Goal: Task Accomplishment & Management: Complete application form

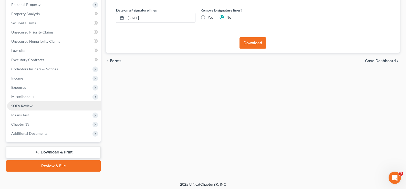
scroll to position [92, 0]
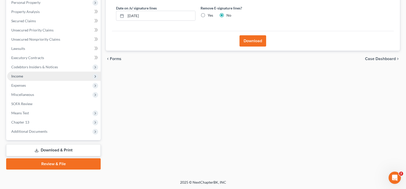
click at [18, 76] on span "Income" at bounding box center [17, 76] width 12 height 4
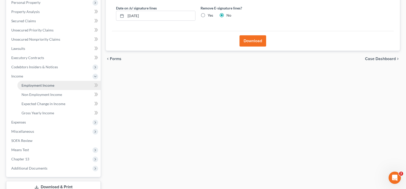
click at [39, 85] on span "Employment Income" at bounding box center [38, 85] width 33 height 4
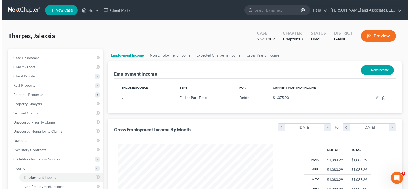
scroll to position [92, 166]
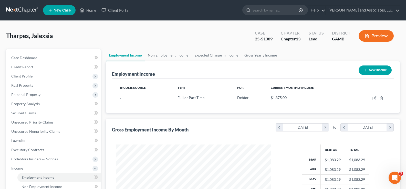
click at [383, 39] on button "Preview" at bounding box center [376, 36] width 35 height 12
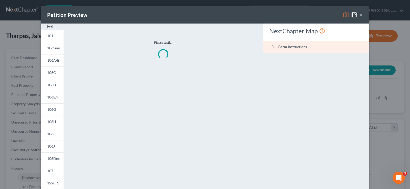
scroll to position [92, 167]
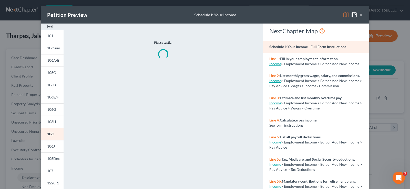
click at [50, 28] on img at bounding box center [50, 27] width 6 height 6
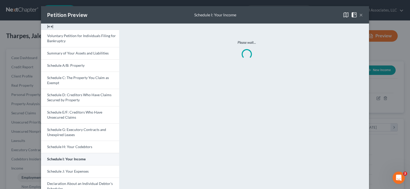
click at [80, 157] on link "Schedule I: Your Income" at bounding box center [80, 159] width 78 height 12
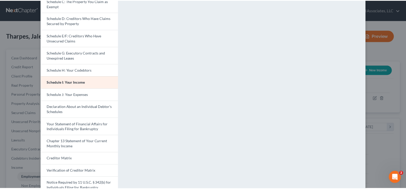
scroll to position [0, 0]
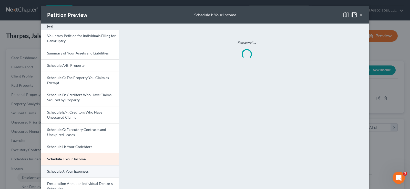
click at [74, 171] on span "Schedule J: Your Expenses" at bounding box center [68, 171] width 42 height 4
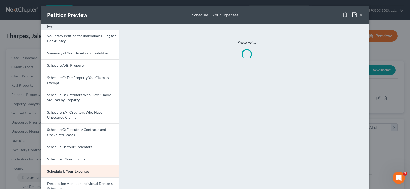
click at [360, 15] on button "×" at bounding box center [361, 15] width 4 height 6
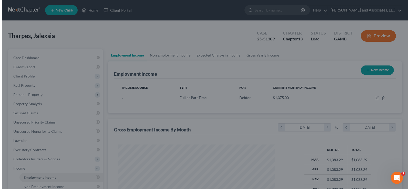
scroll to position [256277, 256203]
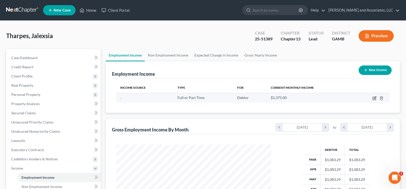
click at [375, 99] on icon "button" at bounding box center [375, 98] width 2 height 2
select select "0"
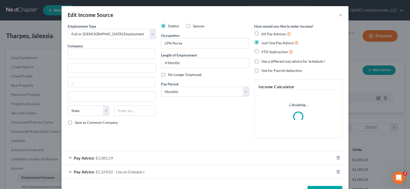
scroll to position [92, 167]
click at [105, 155] on div "Pay Advice $1,083.29" at bounding box center [198, 159] width 273 height 14
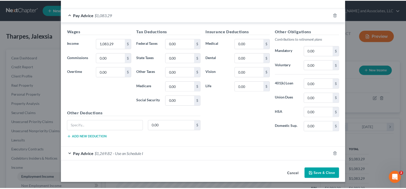
scroll to position [138, 0]
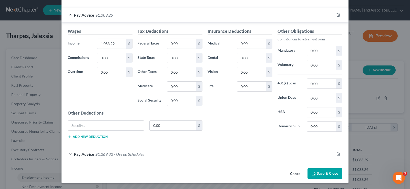
click at [331, 172] on button "Save & Close" at bounding box center [325, 174] width 35 height 11
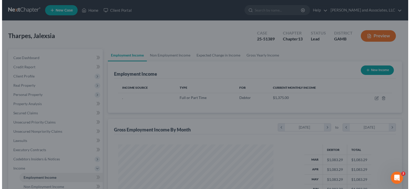
scroll to position [256277, 256203]
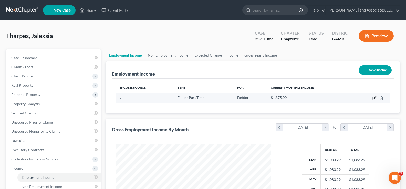
click at [376, 97] on icon "button" at bounding box center [375, 98] width 2 height 2
select select "0"
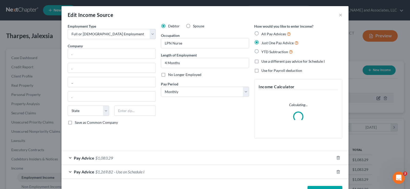
scroll to position [92, 167]
click at [111, 172] on span "$1,269.82" at bounding box center [104, 172] width 18 height 5
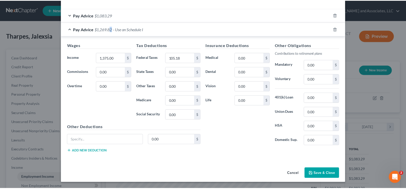
scroll to position [138, 0]
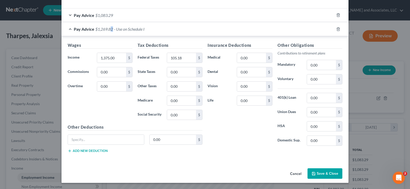
click at [329, 171] on button "Save & Close" at bounding box center [325, 174] width 35 height 11
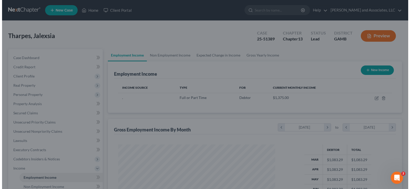
scroll to position [256277, 256203]
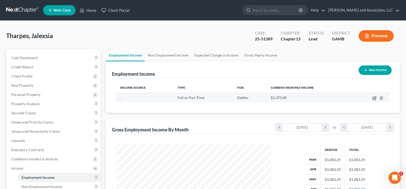
click at [374, 98] on icon "button" at bounding box center [375, 98] width 4 height 4
select select "0"
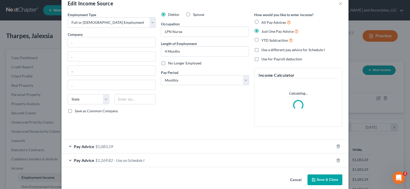
scroll to position [18, 0]
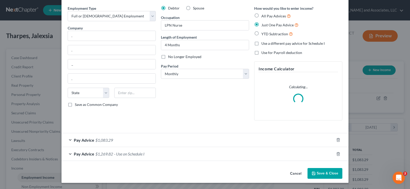
click at [108, 141] on span "$1,083.29" at bounding box center [104, 140] width 18 height 5
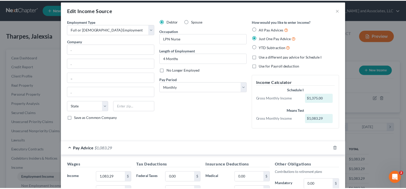
scroll to position [0, 0]
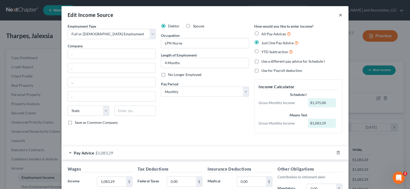
click at [339, 15] on button "×" at bounding box center [341, 15] width 4 height 6
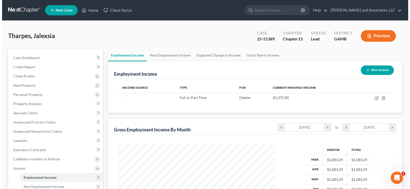
scroll to position [256277, 256203]
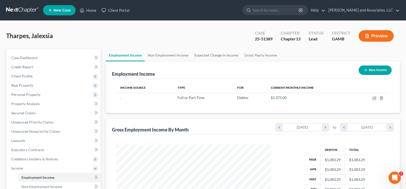
click at [384, 37] on button "Preview" at bounding box center [376, 36] width 35 height 12
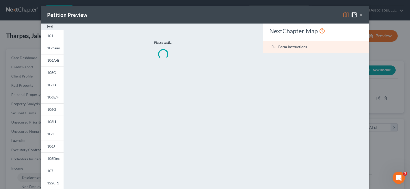
scroll to position [92, 167]
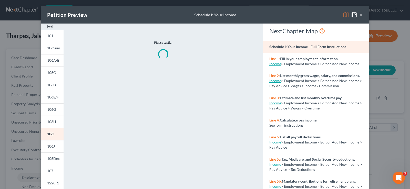
click at [51, 27] on img at bounding box center [50, 27] width 6 height 6
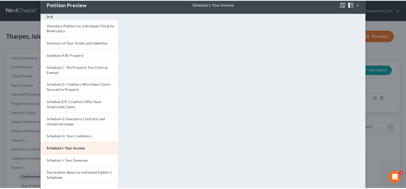
scroll to position [10, 0]
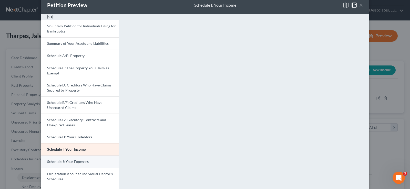
click at [66, 164] on span "Schedule J: Your Expenses" at bounding box center [68, 162] width 42 height 4
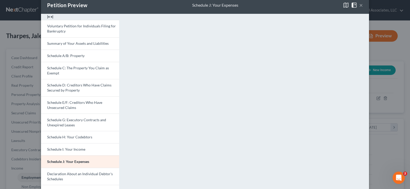
click at [361, 5] on button "×" at bounding box center [361, 5] width 4 height 6
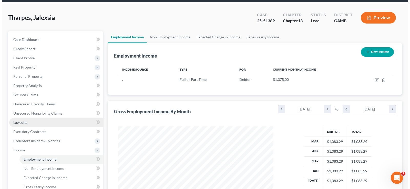
scroll to position [51, 0]
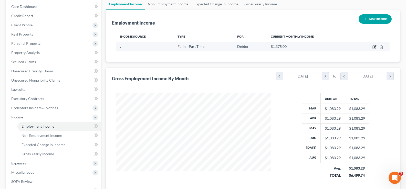
click at [376, 47] on icon "button" at bounding box center [374, 47] width 3 height 3
select select "0"
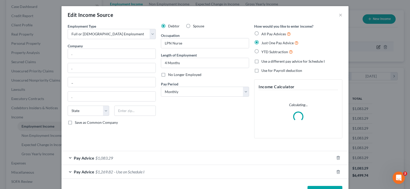
scroll to position [92, 167]
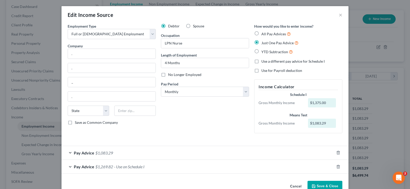
click at [107, 168] on span "$1,269.82" at bounding box center [104, 167] width 18 height 5
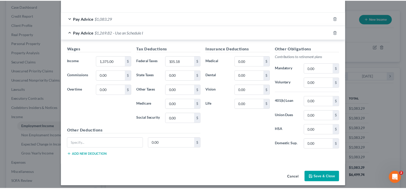
scroll to position [138, 0]
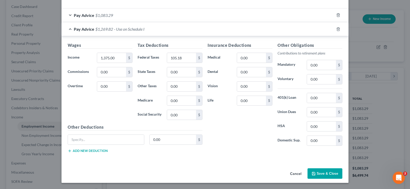
click at [327, 177] on button "Save & Close" at bounding box center [325, 174] width 35 height 11
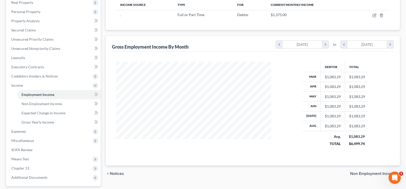
scroll to position [128, 0]
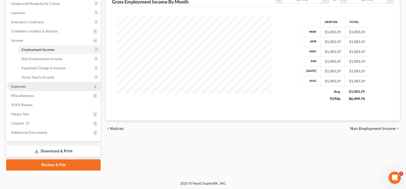
click at [14, 86] on span "Expenses" at bounding box center [18, 86] width 15 height 4
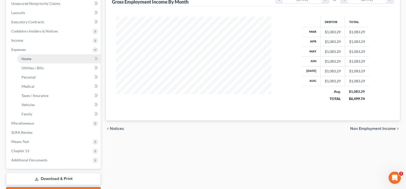
click at [26, 60] on span "Home" at bounding box center [27, 59] width 10 height 4
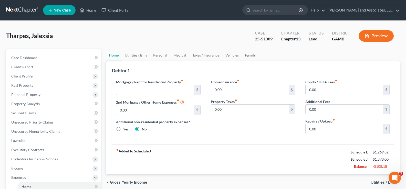
click at [250, 55] on link "Family" at bounding box center [250, 55] width 17 height 12
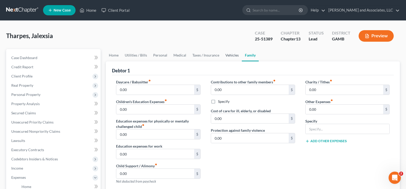
click at [230, 57] on link "Vehicles" at bounding box center [232, 55] width 19 height 12
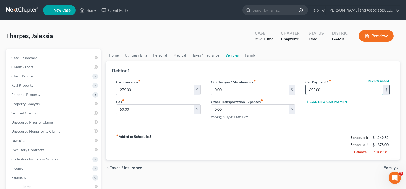
click at [336, 90] on input "655.00" at bounding box center [345, 90] width 78 height 10
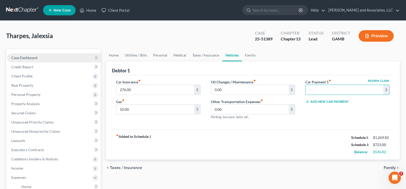
click at [23, 58] on span "Case Dashboard" at bounding box center [24, 58] width 26 height 4
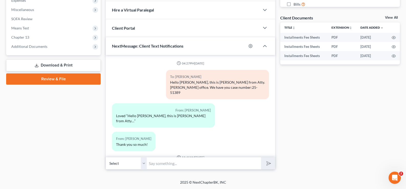
scroll to position [26, 0]
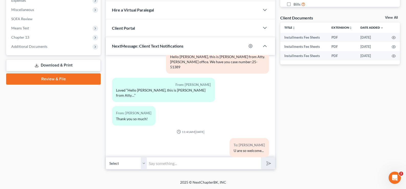
click at [57, 65] on link "Download & Print" at bounding box center [53, 65] width 95 height 12
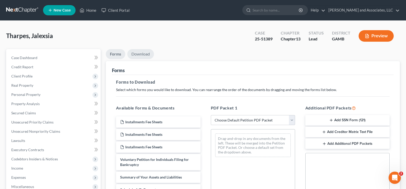
click at [142, 53] on link "Download" at bounding box center [140, 54] width 27 height 10
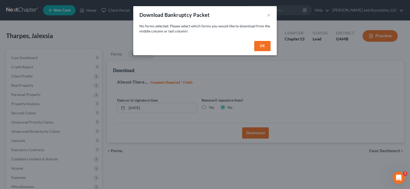
click at [265, 49] on button "OK" at bounding box center [262, 46] width 16 height 10
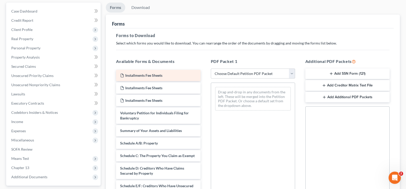
scroll to position [51, 0]
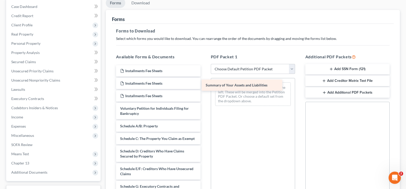
drag, startPoint x: 155, startPoint y: 126, endPoint x: 240, endPoint y: 85, distance: 94.9
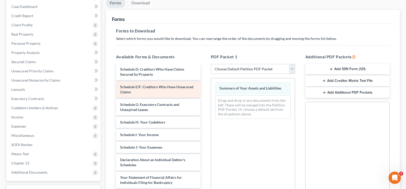
scroll to position [103, 0]
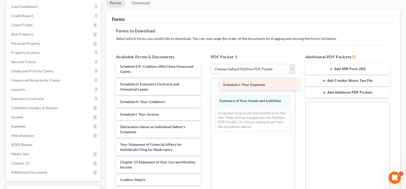
drag, startPoint x: 150, startPoint y: 132, endPoint x: 253, endPoint y: 85, distance: 113.2
click at [205, 85] on div "Schedule J: Your Expenses Installments Fee Sheets Installments Fee Sheets Insta…" at bounding box center [158, 96] width 93 height 266
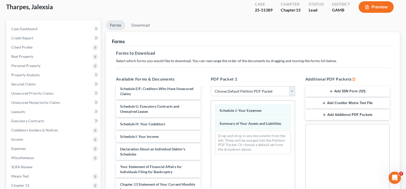
scroll to position [0, 0]
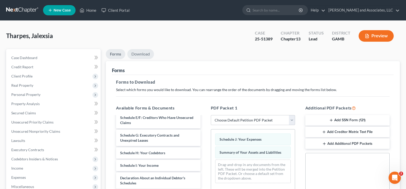
click at [144, 54] on link "Download" at bounding box center [140, 54] width 27 height 10
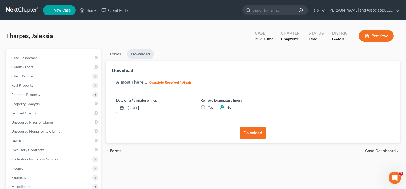
click at [259, 132] on button "Download" at bounding box center [253, 133] width 27 height 11
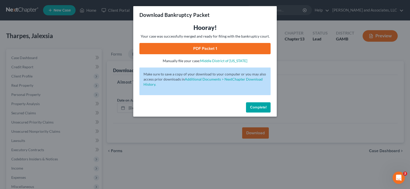
click at [224, 52] on link "PDF Packet 1" at bounding box center [204, 48] width 131 height 11
drag, startPoint x: 257, startPoint y: 106, endPoint x: 163, endPoint y: 100, distance: 94.5
click at [257, 106] on span "Complete!" at bounding box center [258, 107] width 16 height 4
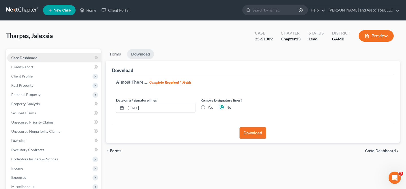
click at [18, 59] on span "Case Dashboard" at bounding box center [24, 58] width 26 height 4
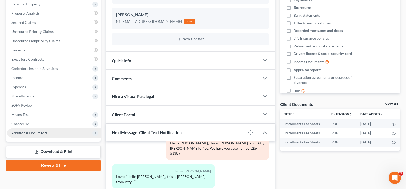
scroll to position [103, 0]
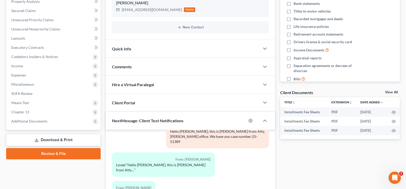
click at [62, 140] on link "Download & Print" at bounding box center [53, 140] width 95 height 12
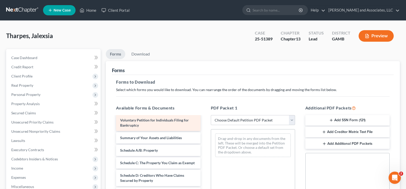
scroll to position [51, 0]
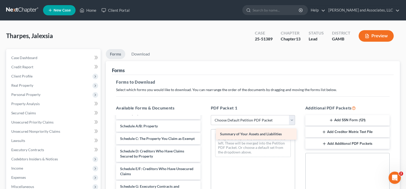
drag, startPoint x: 151, startPoint y: 128, endPoint x: 251, endPoint y: 136, distance: 100.3
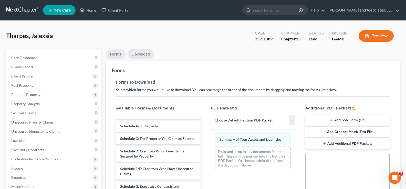
drag, startPoint x: 148, startPoint y: 55, endPoint x: 157, endPoint y: 65, distance: 13.5
click at [148, 55] on link "Download" at bounding box center [140, 54] width 27 height 10
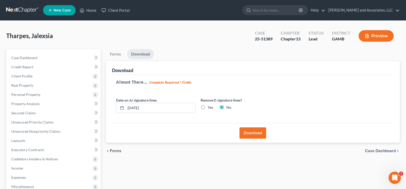
click at [249, 135] on button "Download" at bounding box center [253, 133] width 27 height 11
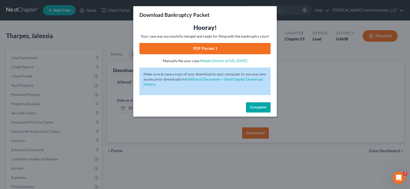
click at [211, 46] on link "PDF Packet 1" at bounding box center [204, 48] width 131 height 11
click at [260, 107] on span "Complete!" at bounding box center [258, 107] width 16 height 4
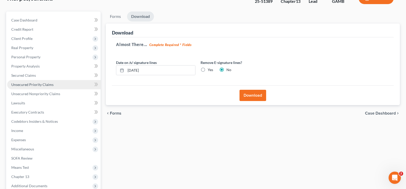
scroll to position [92, 0]
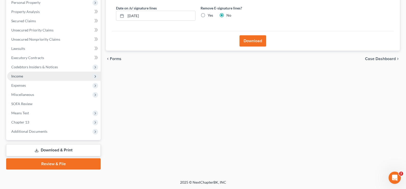
click at [19, 77] on span "Income" at bounding box center [17, 76] width 12 height 4
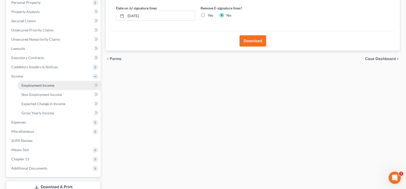
click at [28, 87] on span "Employment Income" at bounding box center [38, 85] width 33 height 4
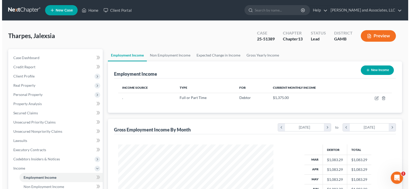
scroll to position [92, 166]
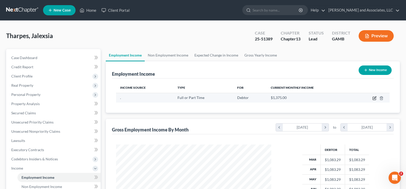
click at [375, 98] on icon "button" at bounding box center [375, 98] width 4 height 4
select select "0"
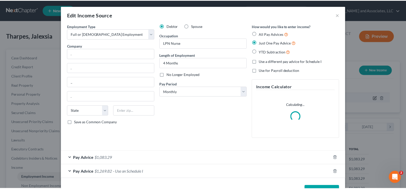
scroll to position [92, 167]
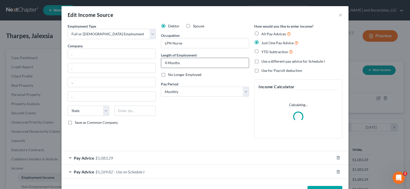
click at [164, 63] on input "4 Months" at bounding box center [205, 63] width 88 height 10
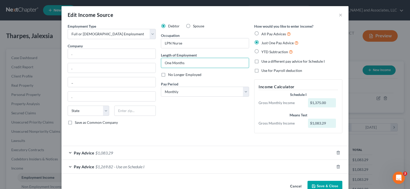
type input "One Months"
click at [320, 185] on button "Save & Close" at bounding box center [325, 186] width 35 height 11
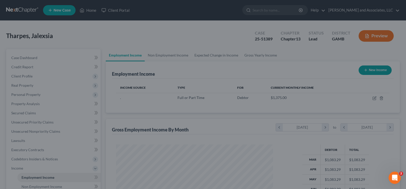
scroll to position [256277, 256203]
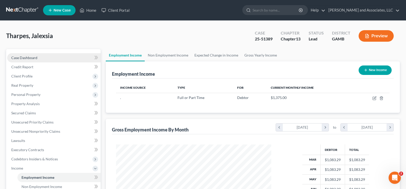
click at [34, 57] on span "Case Dashboard" at bounding box center [24, 58] width 26 height 4
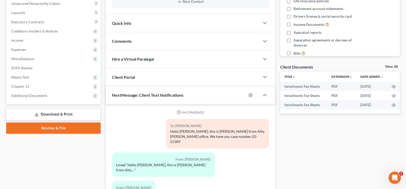
scroll to position [26, 0]
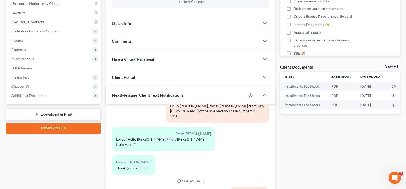
click at [51, 114] on link "Download & Print" at bounding box center [53, 115] width 95 height 12
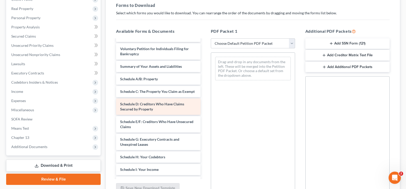
scroll to position [103, 0]
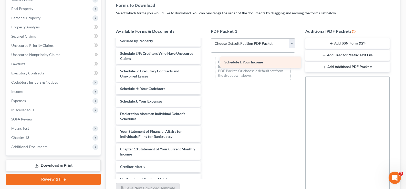
drag, startPoint x: 148, startPoint y: 108, endPoint x: 253, endPoint y: 64, distance: 113.4
click at [205, 64] on div "Schedule I: Your Income Installments Fee Sheets Installments Fee Sheets Install…" at bounding box center [158, 76] width 93 height 278
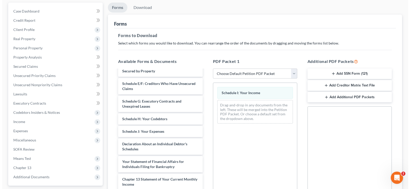
scroll to position [0, 0]
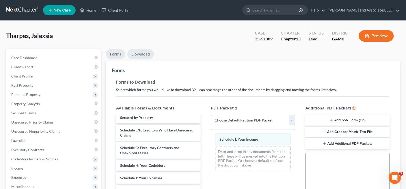
click at [147, 55] on link "Download" at bounding box center [140, 54] width 27 height 10
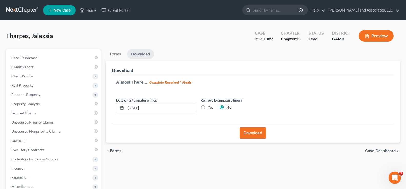
click at [257, 134] on button "Download" at bounding box center [253, 133] width 27 height 11
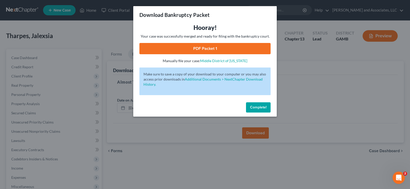
click at [215, 49] on link "PDF Packet 1" at bounding box center [204, 48] width 131 height 11
